Goal: Information Seeking & Learning: Learn about a topic

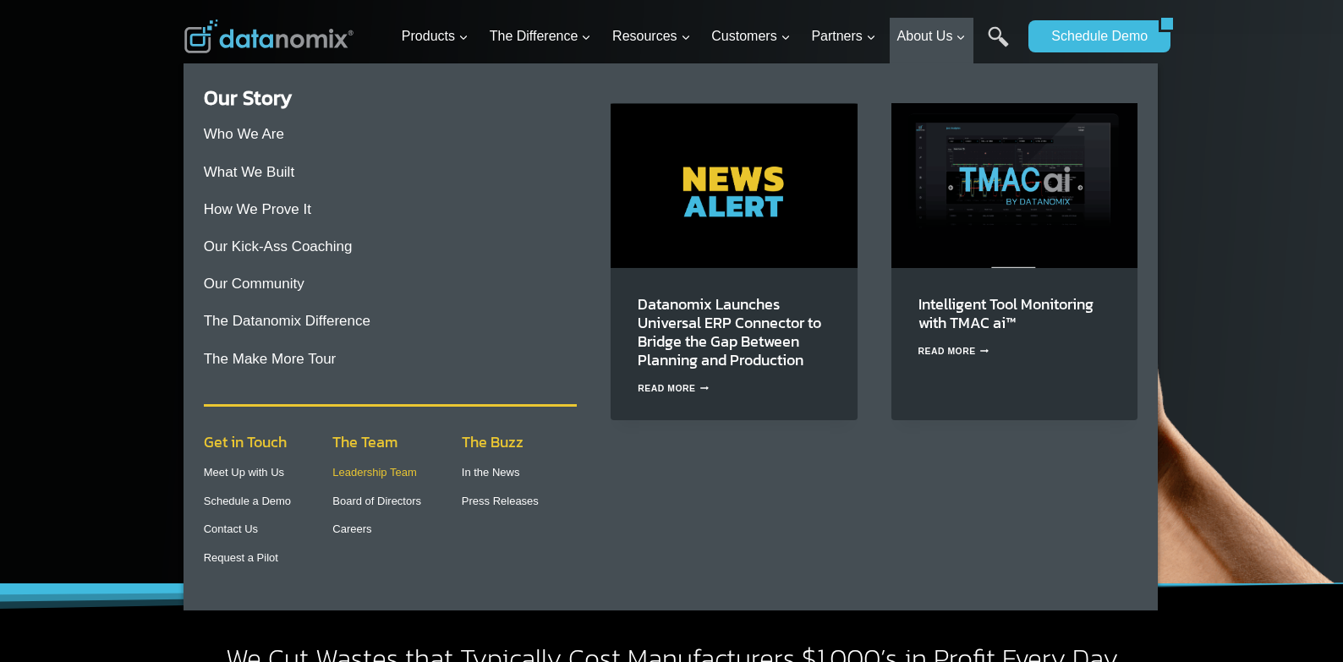
click at [350, 474] on link "Leadership Team" at bounding box center [374, 472] width 85 height 13
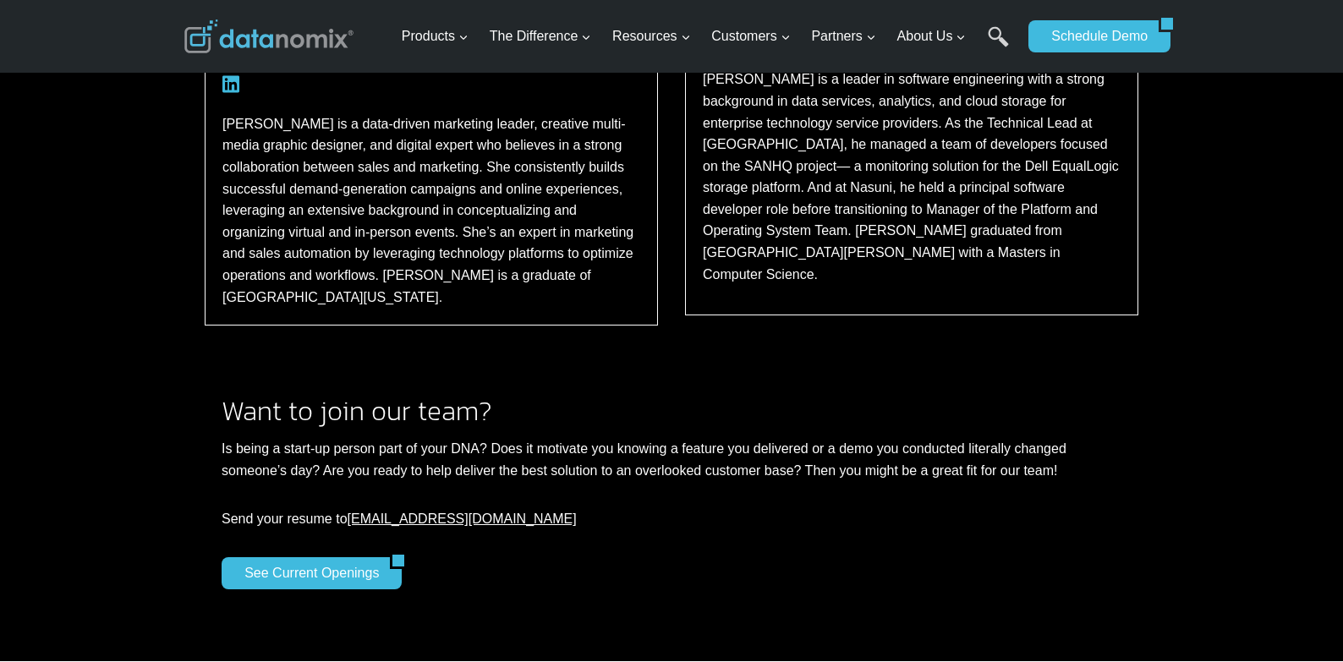
scroll to position [2820, 0]
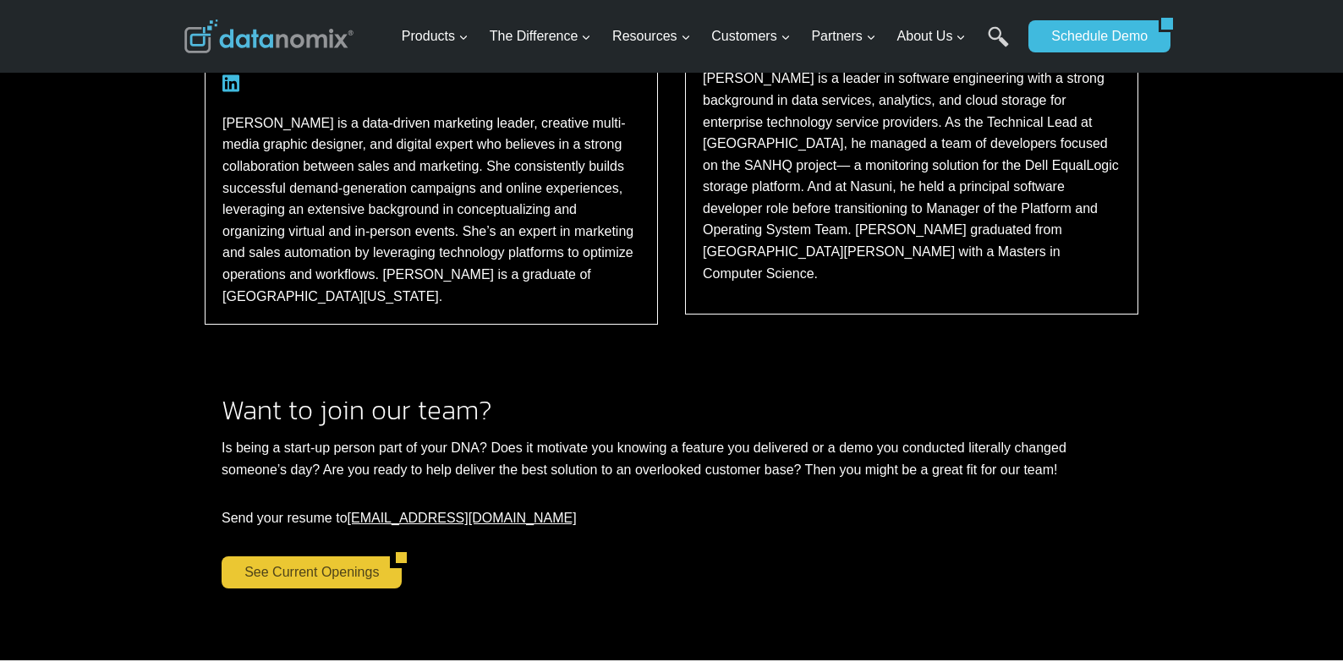
click at [321, 556] on link "See Current Openings" at bounding box center [306, 572] width 168 height 32
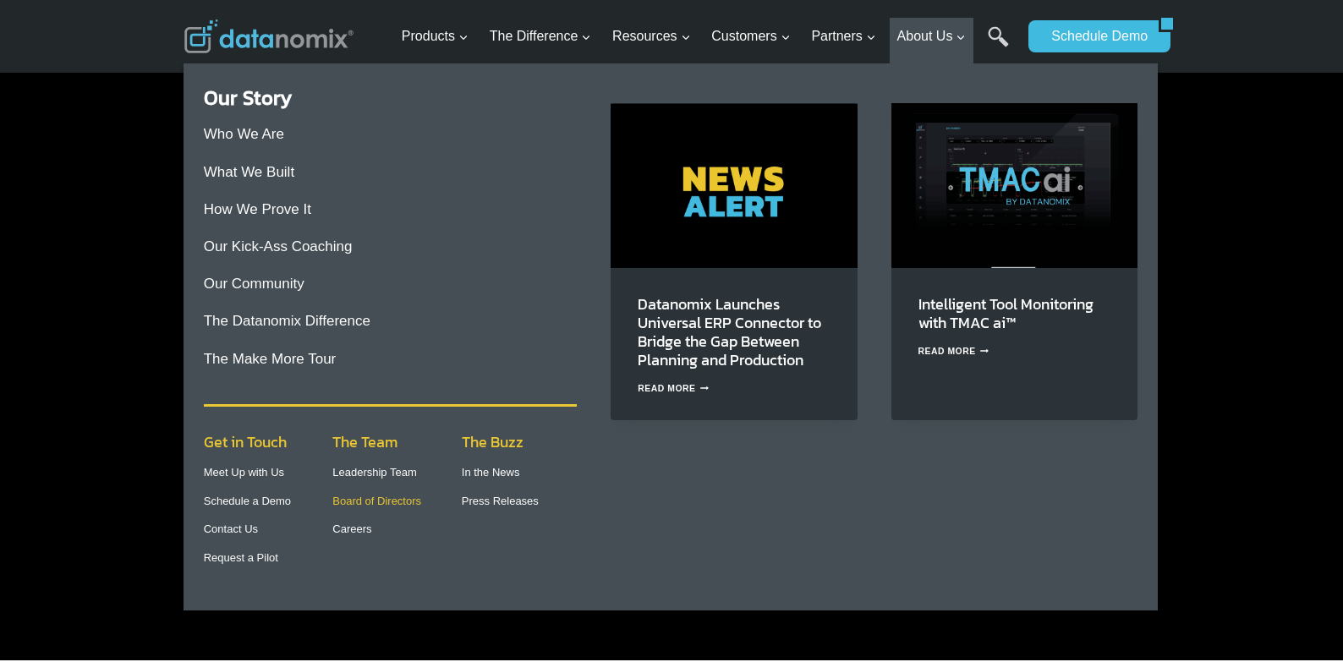
click at [381, 502] on link "Board of Directors" at bounding box center [376, 501] width 89 height 13
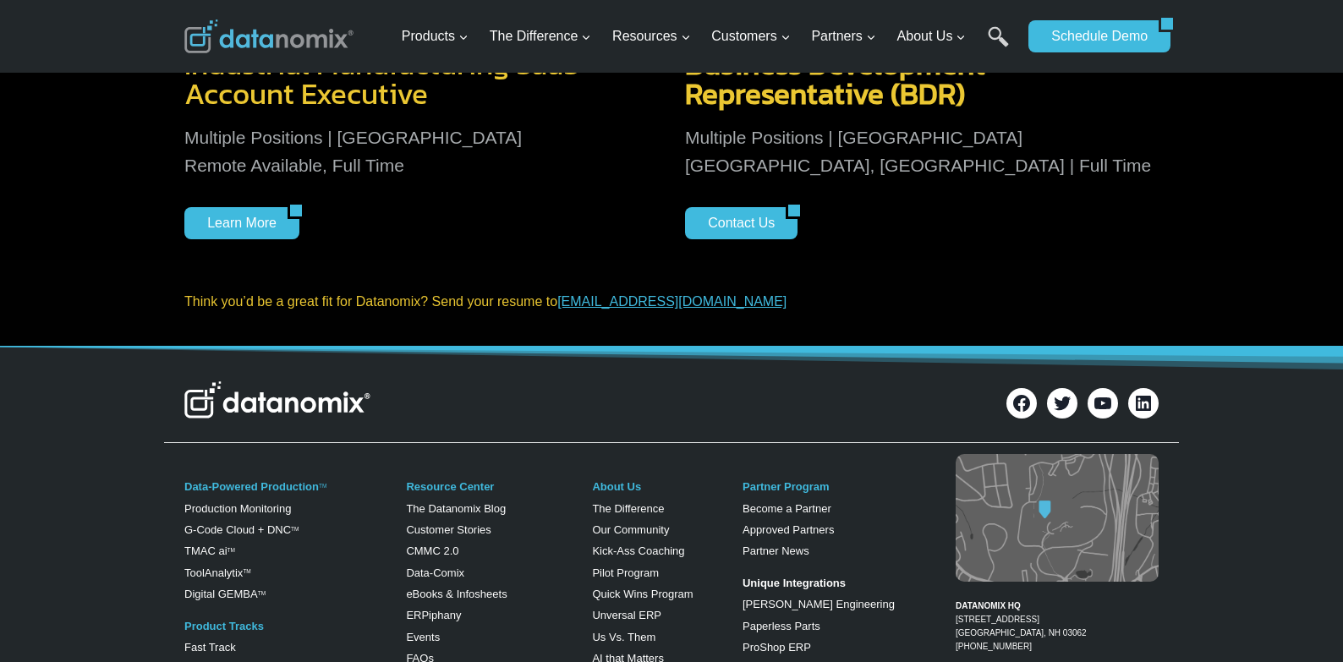
scroll to position [338, 0]
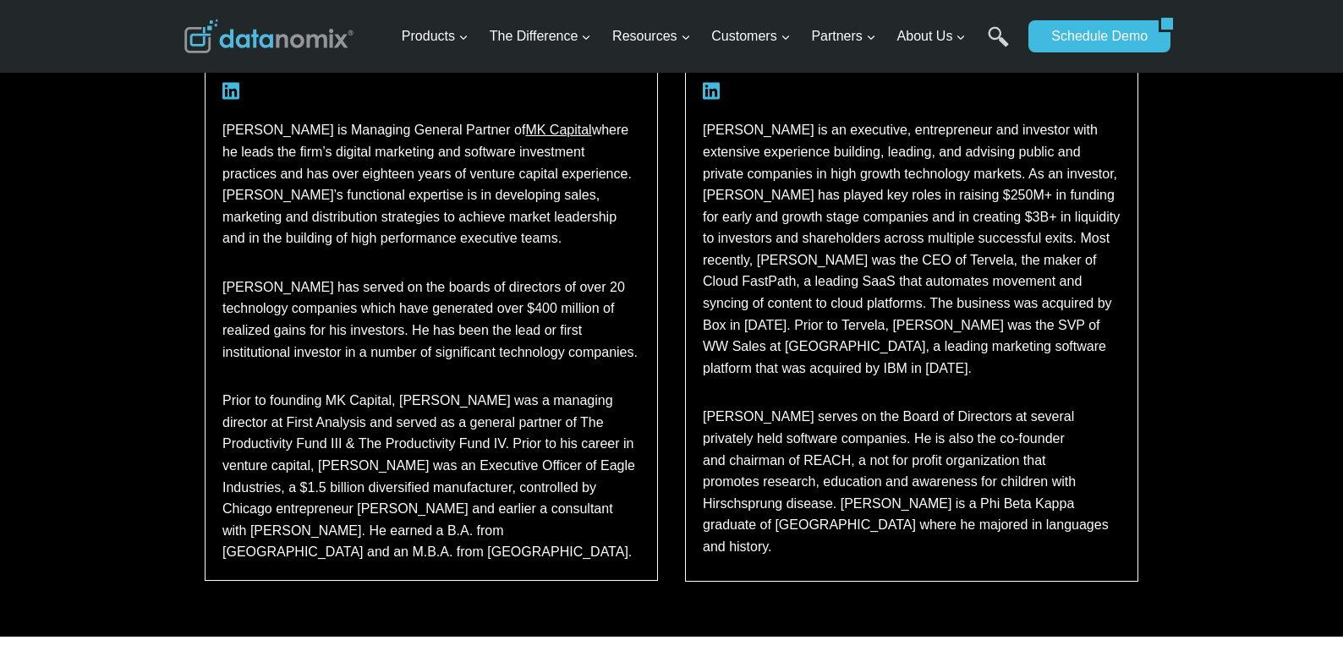
scroll to position [1353, 0]
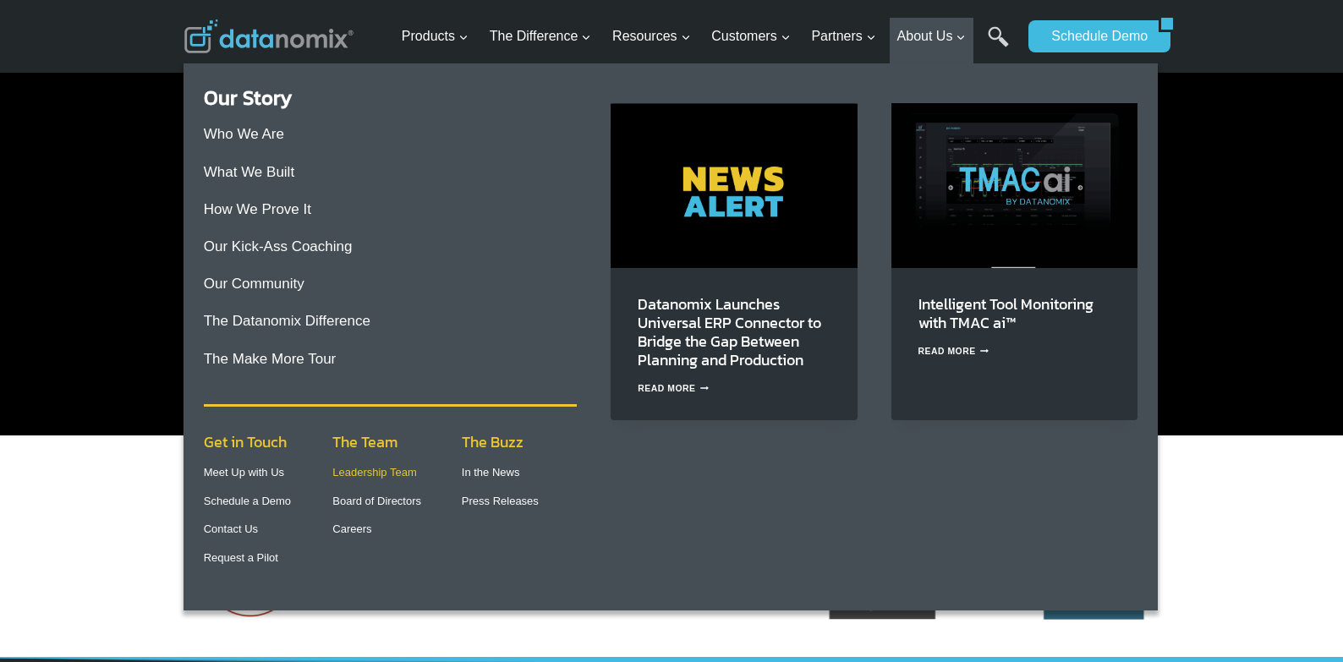
click at [359, 473] on link "Leadership Team" at bounding box center [374, 472] width 85 height 13
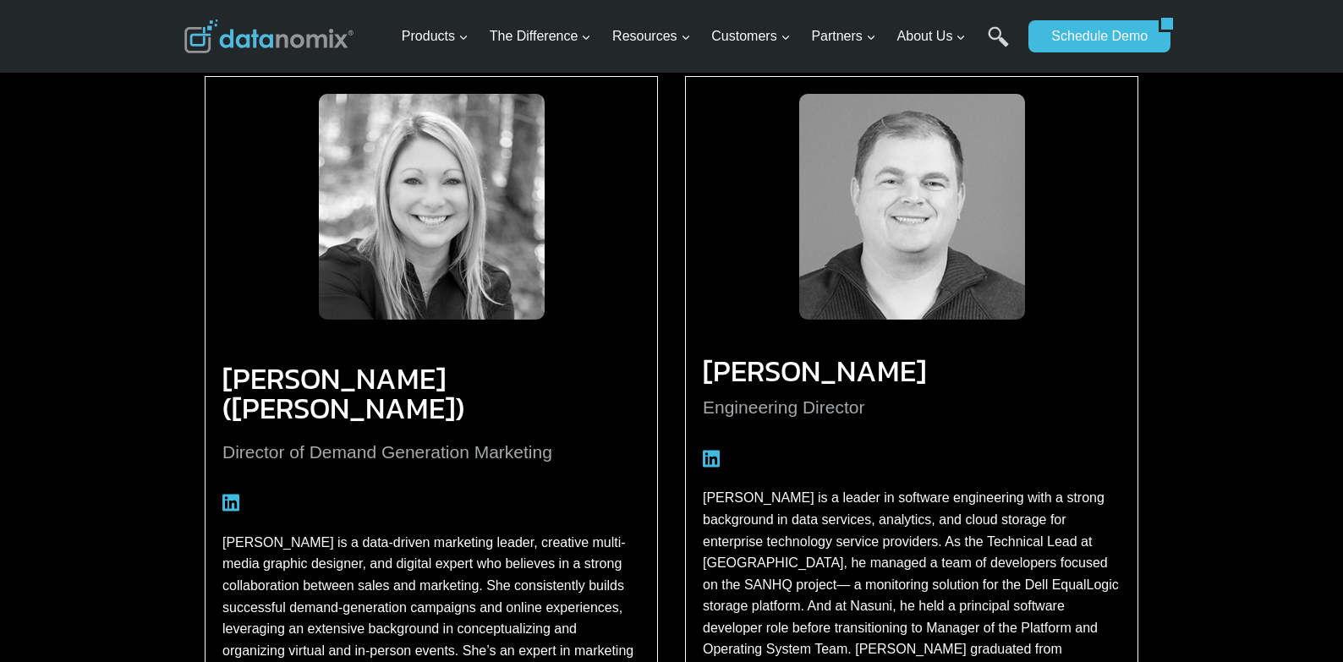
scroll to position [2397, 0]
